Goal: Task Accomplishment & Management: Complete application form

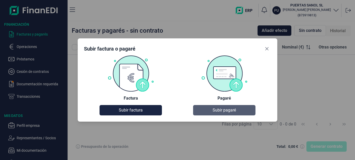
click at [219, 112] on span "Subir pagaré" at bounding box center [223, 110] width 23 height 6
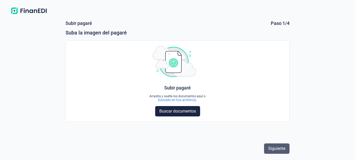
click at [284, 149] on span "Siguiente" at bounding box center [276, 149] width 17 height 6
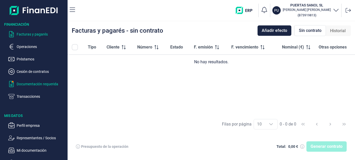
click at [33, 84] on p "Documentación requerida" at bounding box center [41, 84] width 49 height 6
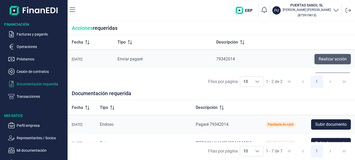
click at [339, 60] on span "Realizar acción" at bounding box center [332, 59] width 28 height 6
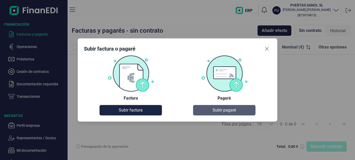
click at [223, 111] on span "Subir pagaré" at bounding box center [223, 110] width 23 height 6
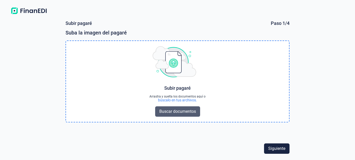
click at [189, 113] on span "Buscar documentos" at bounding box center [177, 112] width 37 height 6
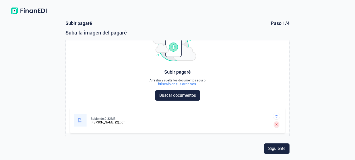
scroll to position [16, 0]
click at [278, 149] on span "Siguiente" at bounding box center [276, 149] width 17 height 6
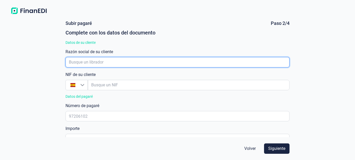
click at [87, 62] on input "empresaAutocomplete" at bounding box center [177, 62] width 224 height 10
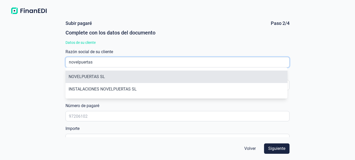
type input "novelpuertas"
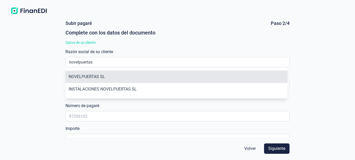
click at [90, 77] on li "NOVELPUERTAS SL" at bounding box center [176, 77] width 222 height 12
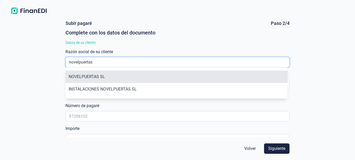
type input "B03277357"
type input "NOVELPUERTAS SL"
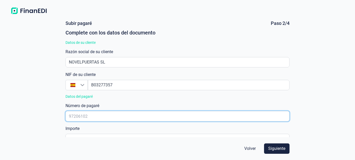
drag, startPoint x: 68, startPoint y: 115, endPoint x: 41, endPoint y: 113, distance: 27.1
click at [48, 115] on div "[PERSON_NAME] Paso 2/4 Complete con los datos del documento Datos de su cliente…" at bounding box center [177, 89] width 355 height 144
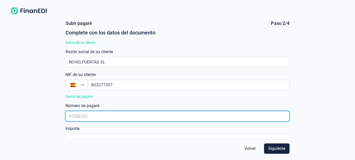
click at [91, 116] on input "text" at bounding box center [177, 116] width 224 height 10
click at [91, 115] on input "text" at bounding box center [177, 116] width 224 height 10
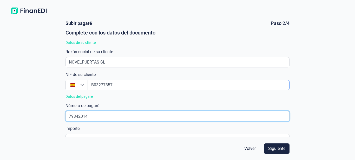
type input "79342014"
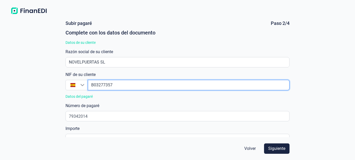
click at [116, 81] on input "empresaAutocomplete" at bounding box center [189, 85] width 202 height 10
type input "B0327735"
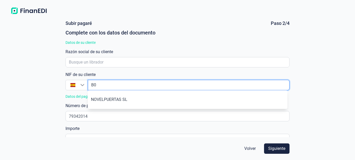
type input "B"
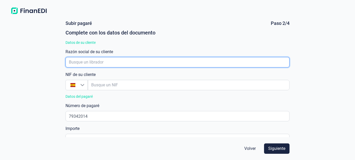
click at [81, 64] on input "empresaAutocomplete" at bounding box center [177, 62] width 224 height 10
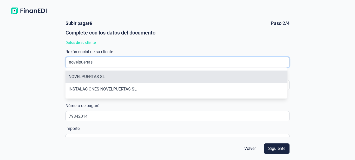
type input "novelpuertas"
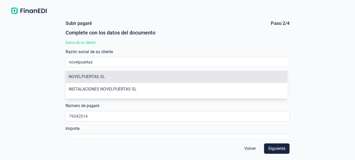
click at [87, 76] on li "NOVELPUERTAS SL" at bounding box center [176, 77] width 222 height 12
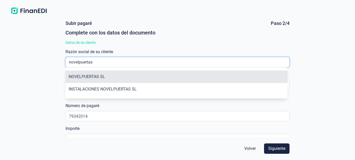
type input "B03277357"
type input "NOVELPUERTAS SL"
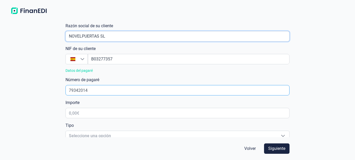
scroll to position [52, 0]
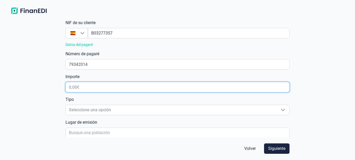
drag, startPoint x: 86, startPoint y: 87, endPoint x: 59, endPoint y: 82, distance: 26.9
click at [61, 83] on form "[PERSON_NAME] Paso 2/4 Complete con los datos del documento Datos de su cliente…" at bounding box center [177, 89] width 237 height 144
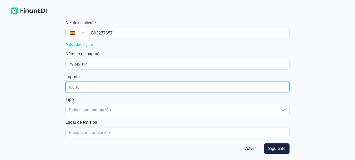
click at [82, 87] on input "text" at bounding box center [177, 87] width 224 height 10
type input "7.382,09 €"
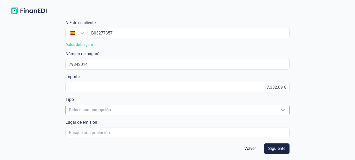
click at [97, 109] on span "Seleccione una opción" at bounding box center [171, 110] width 211 height 10
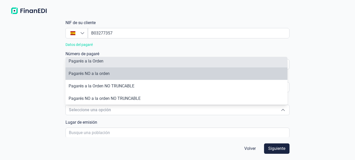
scroll to position [0, 0]
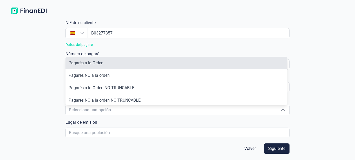
click at [100, 62] on span "Pagarés a la Orden" at bounding box center [86, 63] width 35 height 5
type input "Pagarés a la Orden"
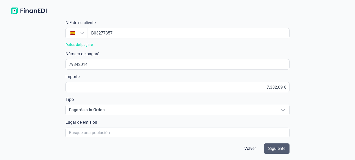
click at [277, 148] on span "Siguiente" at bounding box center [276, 149] width 17 height 6
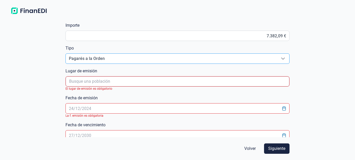
scroll to position [104, 0]
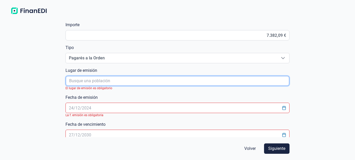
click at [97, 83] on input "poblacionAutocomplete" at bounding box center [178, 81] width 224 height 10
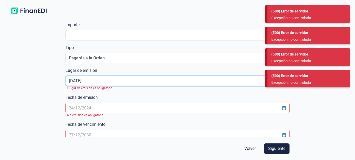
type input "[DATE]"
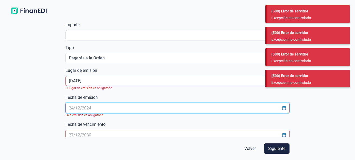
click at [114, 107] on input "text" at bounding box center [177, 108] width 224 height 10
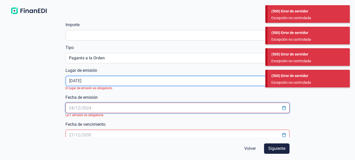
click at [99, 79] on input "poblacionAutocomplete" at bounding box center [178, 81] width 224 height 10
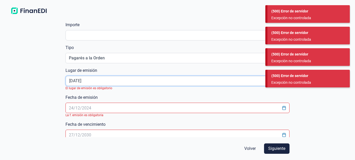
drag, startPoint x: 97, startPoint y: 80, endPoint x: 60, endPoint y: 81, distance: 36.6
click at [60, 81] on form "[PERSON_NAME] Paso 2/4 Complete con los datos del documento Datos de su cliente…" at bounding box center [177, 89] width 237 height 144
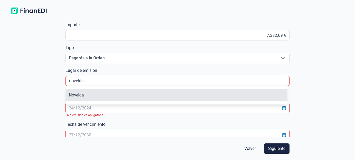
click at [74, 95] on li "Novelda" at bounding box center [177, 95] width 222 height 12
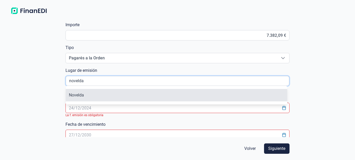
type input "Novelda"
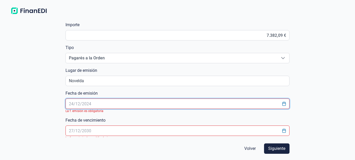
drag, startPoint x: 97, startPoint y: 104, endPoint x: 63, endPoint y: 103, distance: 34.3
click at [63, 103] on form "[PERSON_NAME] Paso 2/4 Complete con los datos del documento Datos de su cliente…" at bounding box center [177, 89] width 237 height 144
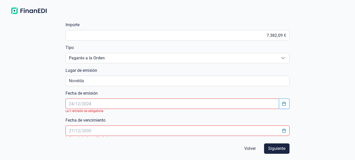
click at [284, 105] on icon "Choose Date" at bounding box center [283, 104] width 3 height 4
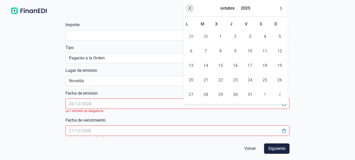
click at [189, 9] on icon "Previous Month" at bounding box center [190, 8] width 4 height 4
click at [222, 52] on span "10" at bounding box center [220, 51] width 10 height 10
type input "[DATE]"
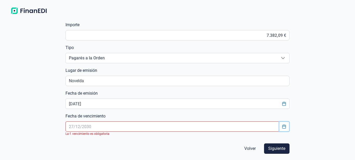
click at [282, 127] on icon "Choose Date" at bounding box center [283, 127] width 3 height 4
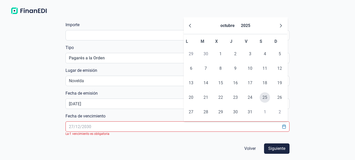
click at [265, 98] on span "25" at bounding box center [264, 97] width 10 height 10
type input "[DATE]"
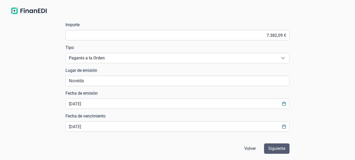
click at [277, 152] on span "Siguiente" at bounding box center [276, 149] width 17 height 6
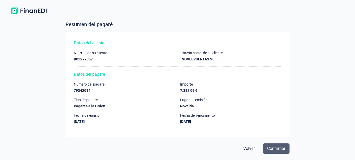
click at [273, 149] on span "Confirmar" at bounding box center [276, 149] width 18 height 6
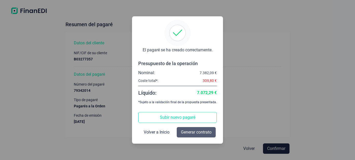
click at [193, 133] on span "Generar contrato" at bounding box center [196, 132] width 31 height 6
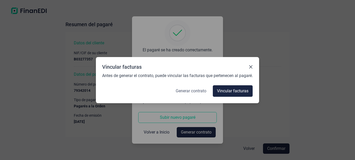
click at [193, 92] on span "Generar contrato" at bounding box center [191, 91] width 31 height 6
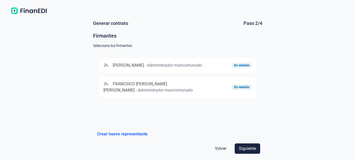
click at [246, 89] on div "En revisión" at bounding box center [241, 87] width 15 height 3
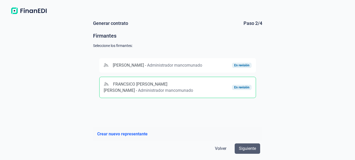
click at [246, 149] on span "Siguiente" at bounding box center [247, 149] width 17 height 6
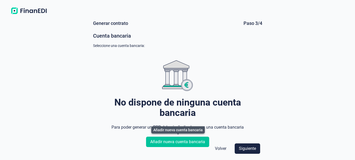
click at [187, 140] on span "Añadir nueva cuenta bancaria" at bounding box center [177, 142] width 55 height 6
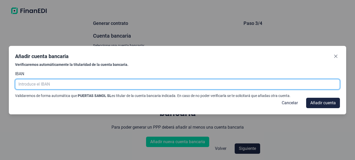
click at [55, 85] on input "text" at bounding box center [177, 84] width 325 height 10
type input "e"
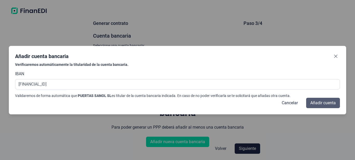
type input "[FINANCIAL_ID]"
click at [320, 104] on span "Añadir cuenta" at bounding box center [322, 103] width 25 height 6
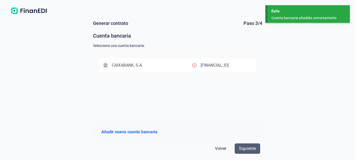
click at [251, 150] on span "Siguiente" at bounding box center [247, 149] width 17 height 6
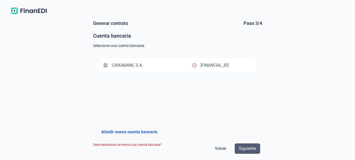
click at [256, 148] on button "Siguiente" at bounding box center [246, 149] width 25 height 10
click at [246, 148] on span "Siguiente" at bounding box center [247, 149] width 17 height 6
click at [195, 65] on icon at bounding box center [194, 65] width 4 height 4
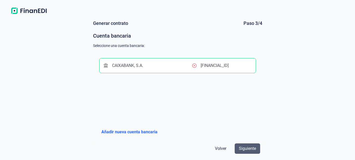
click at [250, 149] on span "Siguiente" at bounding box center [247, 149] width 17 height 6
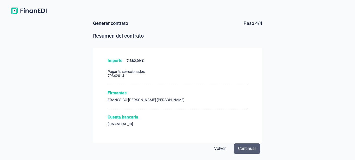
click at [248, 149] on span "Continuar" at bounding box center [247, 149] width 18 height 6
click at [247, 149] on span "Continuar" at bounding box center [247, 149] width 18 height 6
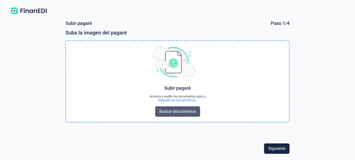
click at [182, 111] on span "Buscar documentos" at bounding box center [177, 112] width 37 height 6
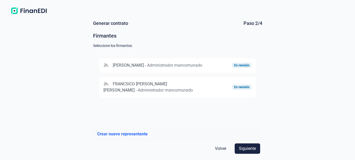
click at [239, 67] on div "En revisión" at bounding box center [241, 65] width 15 height 3
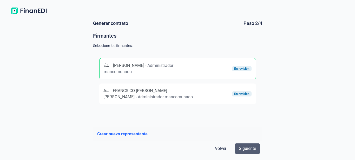
click at [252, 147] on span "Siguiente" at bounding box center [247, 149] width 17 height 6
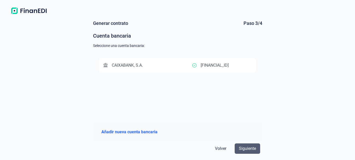
click at [247, 149] on span "Siguiente" at bounding box center [247, 149] width 17 height 6
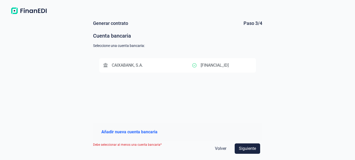
click at [184, 65] on div "CAIXABANK, S.A." at bounding box center [147, 65] width 89 height 6
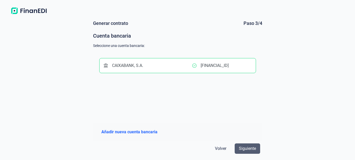
click at [247, 149] on span "Siguiente" at bounding box center [247, 149] width 17 height 6
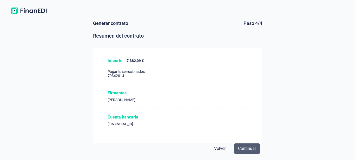
click at [239, 148] on span "Continuar" at bounding box center [247, 149] width 18 height 6
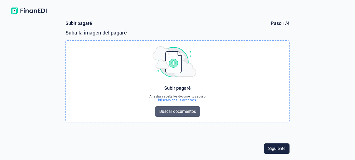
click at [180, 109] on span "Buscar documentos" at bounding box center [177, 112] width 37 height 6
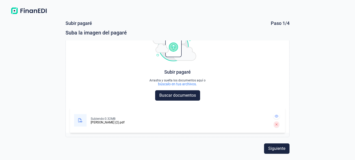
scroll to position [16, 0]
click at [277, 150] on span "Siguiente" at bounding box center [276, 149] width 17 height 6
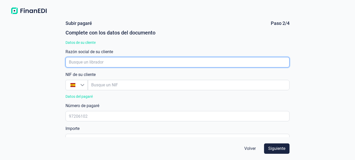
click at [104, 61] on input "empresaAutocomplete" at bounding box center [177, 62] width 224 height 10
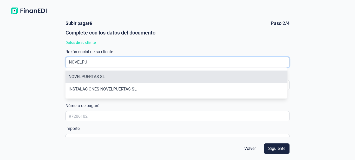
type input "NOVELPU"
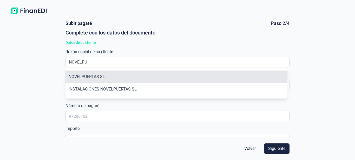
click at [88, 79] on li "NOVELPUERTAS SL" at bounding box center [176, 77] width 222 height 12
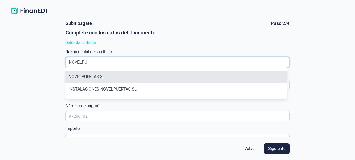
type input "B03277357"
type input "NOVELPUERTAS SL"
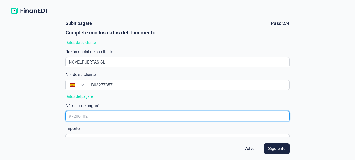
click at [83, 118] on input "text" at bounding box center [177, 116] width 224 height 10
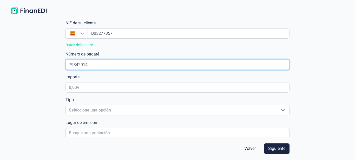
scroll to position [52, 0]
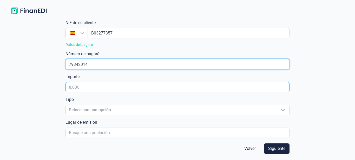
type input "79342014"
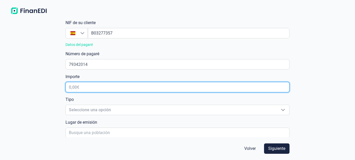
click at [81, 87] on input "text" at bounding box center [177, 87] width 224 height 10
type input "7.382,09 €"
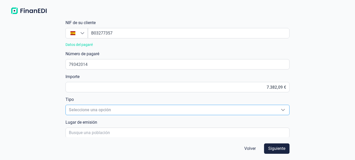
click at [84, 112] on span "Seleccione una opción" at bounding box center [171, 110] width 211 height 10
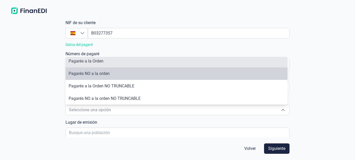
scroll to position [0, 0]
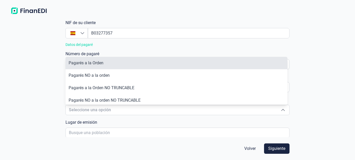
click at [99, 63] on span "Pagarés a la Orden" at bounding box center [86, 63] width 35 height 5
type input "Pagarés a la Orden"
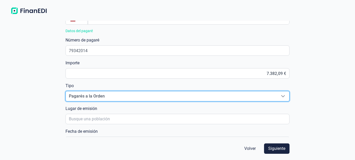
scroll to position [78, 0]
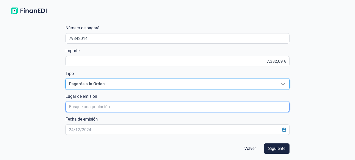
click at [101, 107] on input "poblacionAutocomplete" at bounding box center [177, 107] width 224 height 10
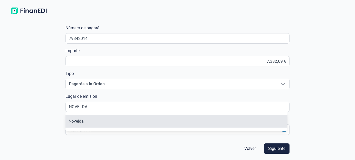
click at [89, 122] on li "Novelda" at bounding box center [176, 121] width 222 height 12
type input "Novelda"
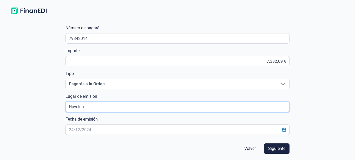
scroll to position [104, 0]
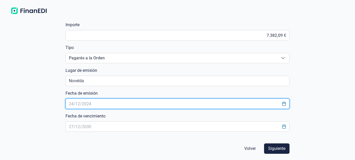
click at [93, 103] on input "text" at bounding box center [177, 104] width 224 height 10
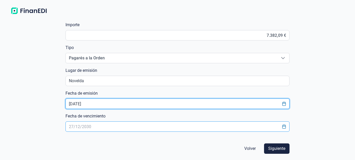
type input "[DATE]"
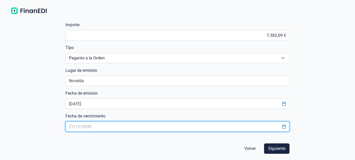
click at [92, 124] on input "text" at bounding box center [177, 127] width 224 height 10
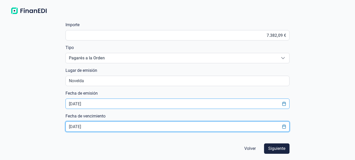
type input "[DATE]"
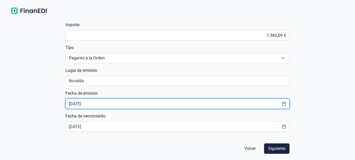
drag, startPoint x: 94, startPoint y: 104, endPoint x: 60, endPoint y: 104, distance: 33.8
click at [60, 104] on form "[PERSON_NAME] Paso 2/4 Complete con los datos del documento Datos de su cliente…" at bounding box center [177, 89] width 237 height 144
type input "[DATE]"
click at [277, 149] on span "Siguiente" at bounding box center [276, 149] width 17 height 6
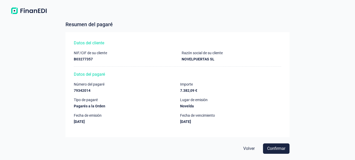
scroll to position [8, 0]
click at [277, 147] on span "Confirmar" at bounding box center [276, 149] width 18 height 6
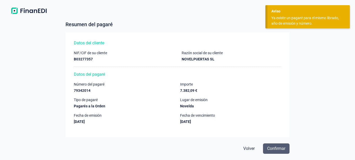
click at [275, 147] on span "Confirmar" at bounding box center [276, 149] width 18 height 6
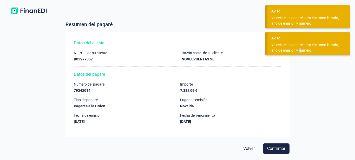
click at [300, 52] on div "Ya existe un pagaré para el mismo librado, año de emisión y número." at bounding box center [306, 47] width 71 height 11
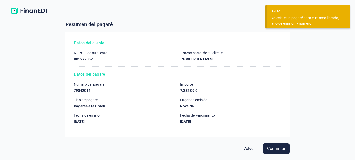
click at [286, 15] on div "Aviso Ya existe un [PERSON_NAME] para el mismo [PERSON_NAME], año de emisión y …" at bounding box center [308, 16] width 82 height 23
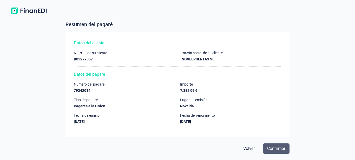
click at [269, 152] on span "Confirmar" at bounding box center [276, 149] width 18 height 6
